Goal: Task Accomplishment & Management: Use online tool/utility

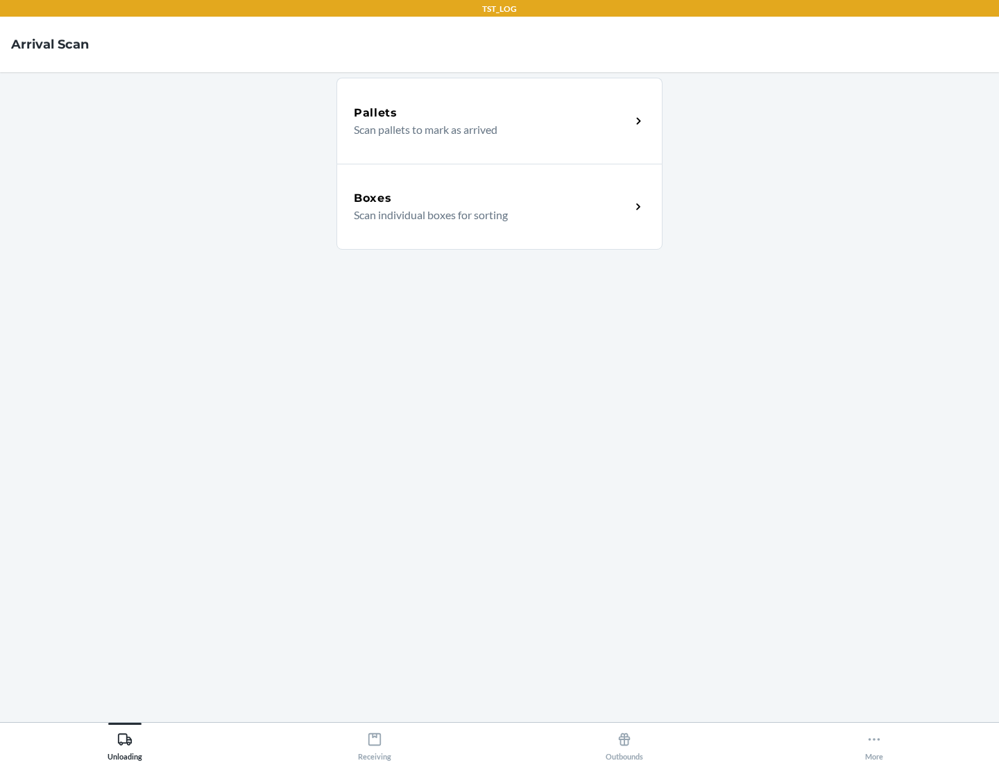
click at [492, 198] on div "Boxes" at bounding box center [492, 198] width 277 height 17
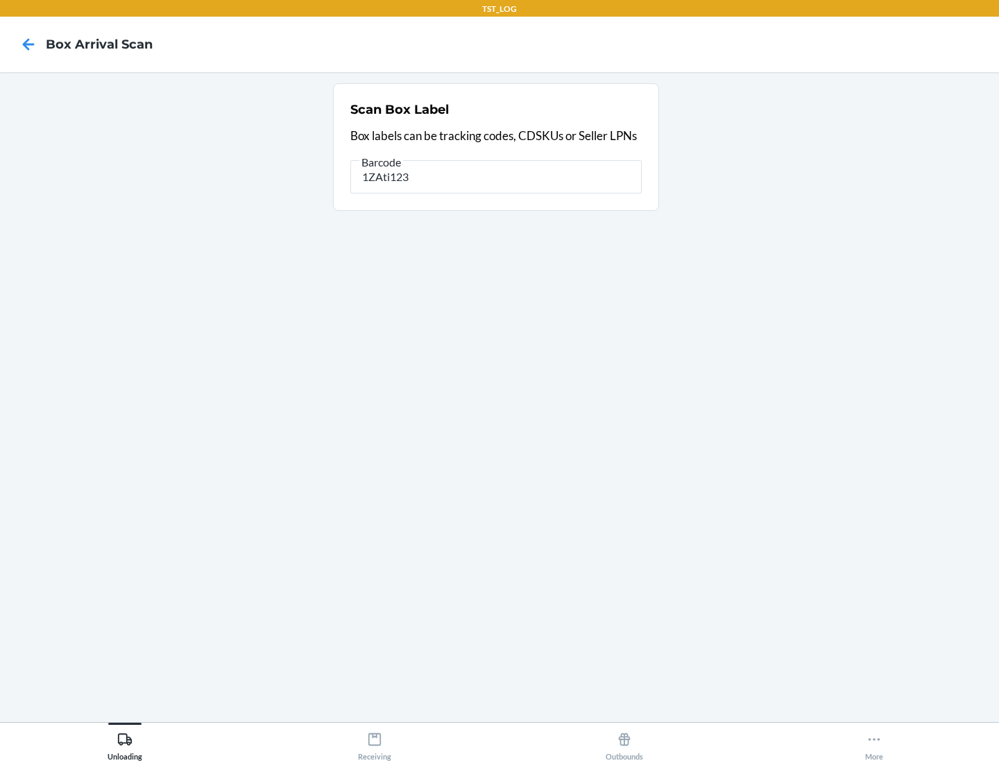
type input "1ZAti123"
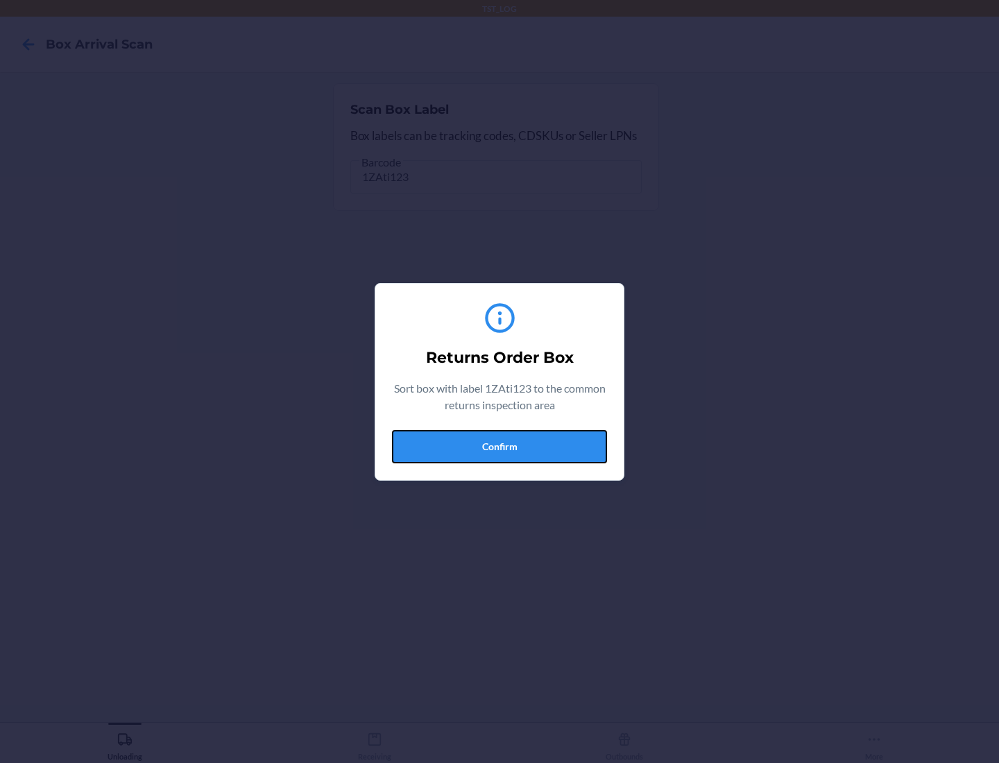
click at [499, 446] on button "Confirm" at bounding box center [499, 446] width 215 height 33
